Goal: Task Accomplishment & Management: Use online tool/utility

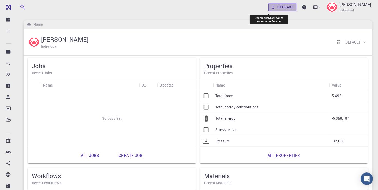
click at [269, 10] on link "Upgrade" at bounding box center [283, 7] width 28 height 8
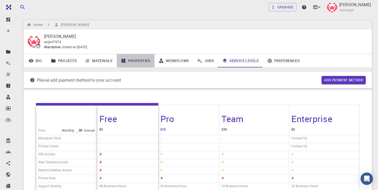
click at [137, 60] on link "Properties" at bounding box center [136, 60] width 38 height 13
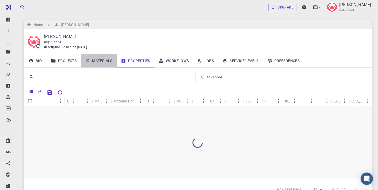
click at [102, 63] on link "Materials" at bounding box center [99, 60] width 36 height 13
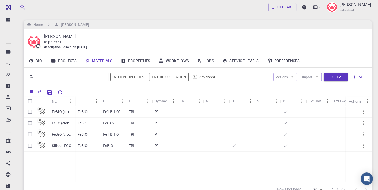
click at [102, 63] on link "Materials" at bounding box center [99, 60] width 36 height 13
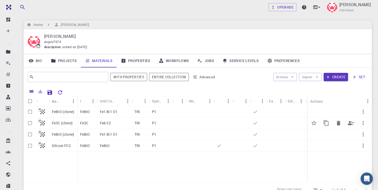
click at [68, 122] on p "Fe3C (clone)" at bounding box center [62, 122] width 21 height 5
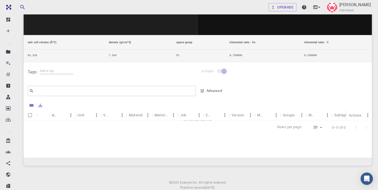
scroll to position [188, 0]
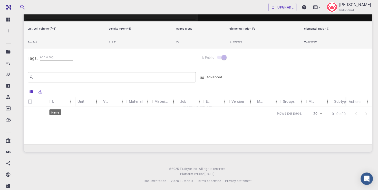
click at [55, 100] on div "Name" at bounding box center [55, 101] width 7 height 10
click at [79, 101] on div "Unit" at bounding box center [81, 101] width 7 height 10
click at [108, 103] on div "Value" at bounding box center [106, 101] width 7 height 10
click at [135, 100] on div "Material" at bounding box center [136, 101] width 14 height 10
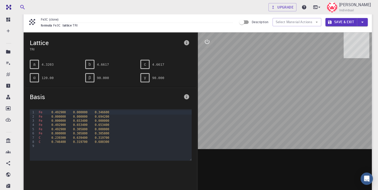
scroll to position [0, 0]
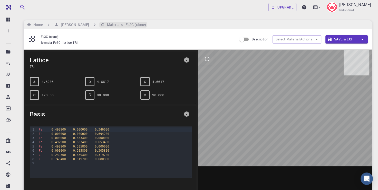
click at [131, 23] on h6 "Materials - Fe3C (clone)" at bounding box center [125, 25] width 41 height 6
click at [337, 41] on button "Save & Exit" at bounding box center [342, 39] width 32 height 8
click at [318, 37] on icon "button" at bounding box center [317, 39] width 5 height 5
click at [143, 23] on div "Home [PERSON_NAME] Pandey Materials - Fe3C (clone)" at bounding box center [198, 24] width 349 height 9
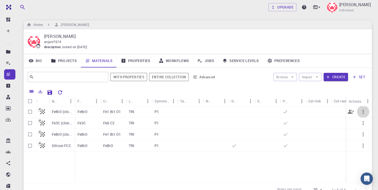
click at [365, 111] on icon "button" at bounding box center [363, 111] width 6 height 6
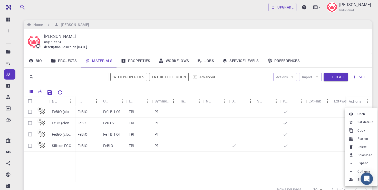
click at [351, 98] on div at bounding box center [189, 95] width 378 height 190
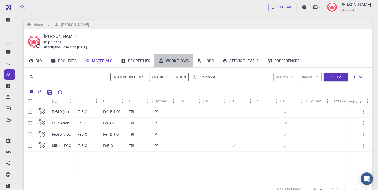
click at [176, 59] on link "Workflows" at bounding box center [174, 60] width 39 height 13
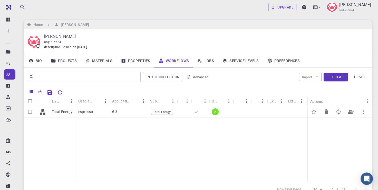
click at [113, 112] on p "6.3" at bounding box center [114, 111] width 5 height 5
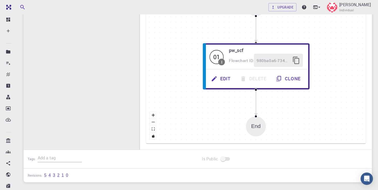
scroll to position [168, 0]
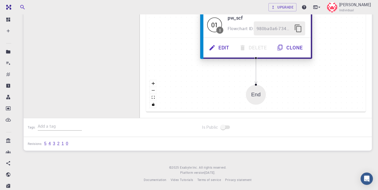
click at [227, 46] on button "Edit" at bounding box center [220, 48] width 30 height 14
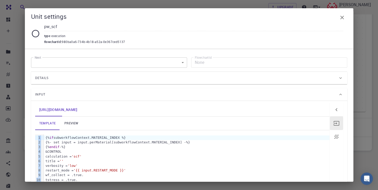
drag, startPoint x: 357, startPoint y: 91, endPoint x: 359, endPoint y: 113, distance: 22.4
click at [359, 113] on div "Unit settings pw_scf type execution flowchartId : 980ba0a6-734b-4b18-a52a-0e367…" at bounding box center [189, 95] width 378 height 190
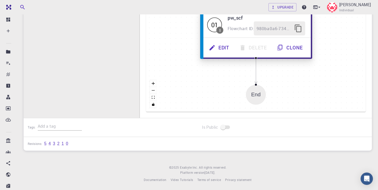
click at [271, 29] on span "980ba0a6-734b-4b18-a52a-0e367ced5137" at bounding box center [274, 28] width 35 height 7
click at [232, 17] on h6 "pw_scf" at bounding box center [267, 18] width 78 height 8
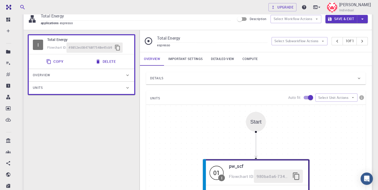
scroll to position [0, 0]
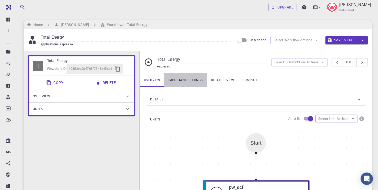
click at [187, 78] on link "Important settings" at bounding box center [185, 79] width 43 height 13
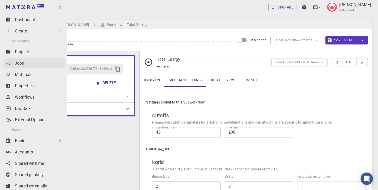
click at [22, 66] on p "Jobs" at bounding box center [19, 63] width 9 height 6
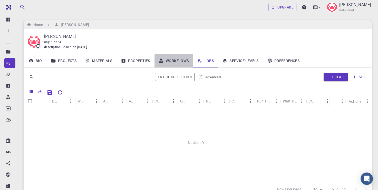
click at [178, 59] on link "Workflows" at bounding box center [174, 60] width 39 height 13
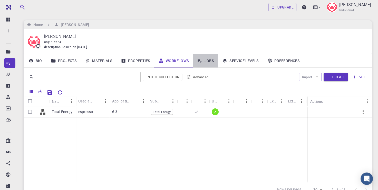
click at [205, 60] on link "Jobs" at bounding box center [205, 60] width 25 height 13
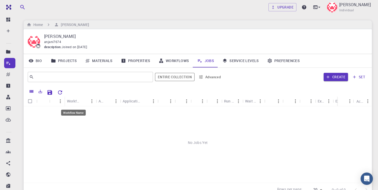
click at [73, 100] on div "Workflow Name" at bounding box center [73, 101] width 13 height 10
click at [94, 100] on icon "Menu" at bounding box center [97, 101] width 6 height 6
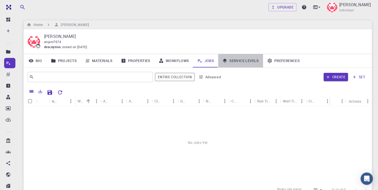
click at [239, 61] on link "Service Levels" at bounding box center [240, 60] width 45 height 13
